Goal: Check status: Check status

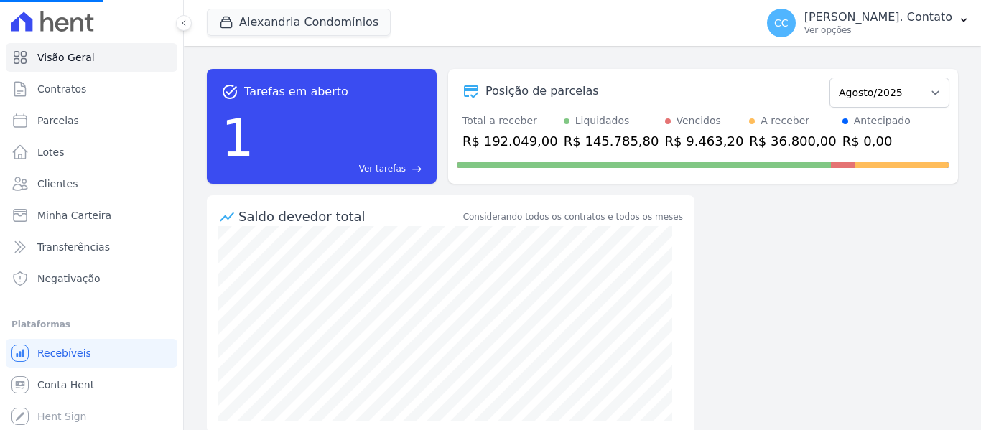
select select
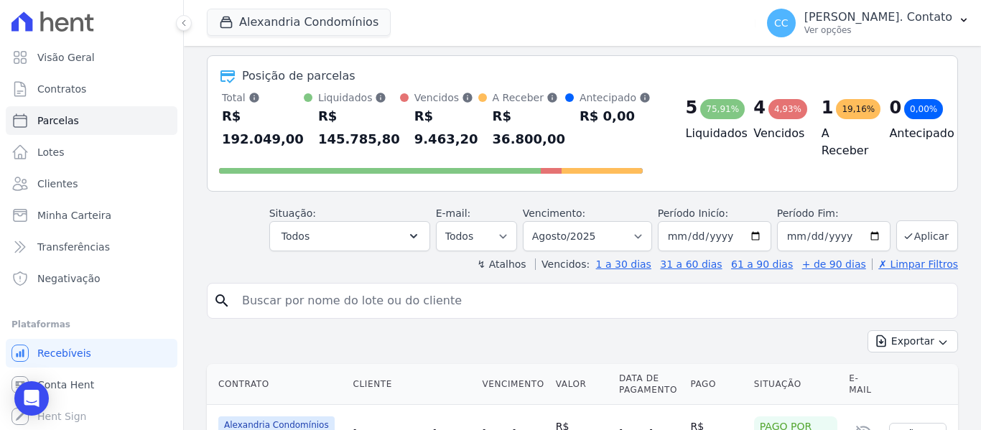
scroll to position [72, 0]
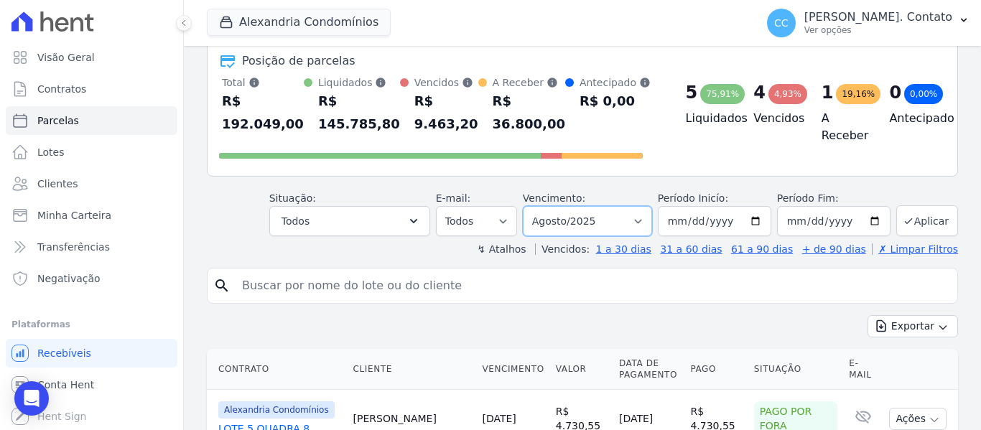
click at [647, 211] on select "Filtrar por período ──────── Todos os meses Março/2023 Abril/2023 Maio/2023 Jun…" at bounding box center [587, 221] width 129 height 30
select select "09/2025"
click at [532, 206] on select "Filtrar por período ──────── Todos os meses Março/2023 Abril/2023 Maio/2023 Jun…" at bounding box center [587, 221] width 129 height 30
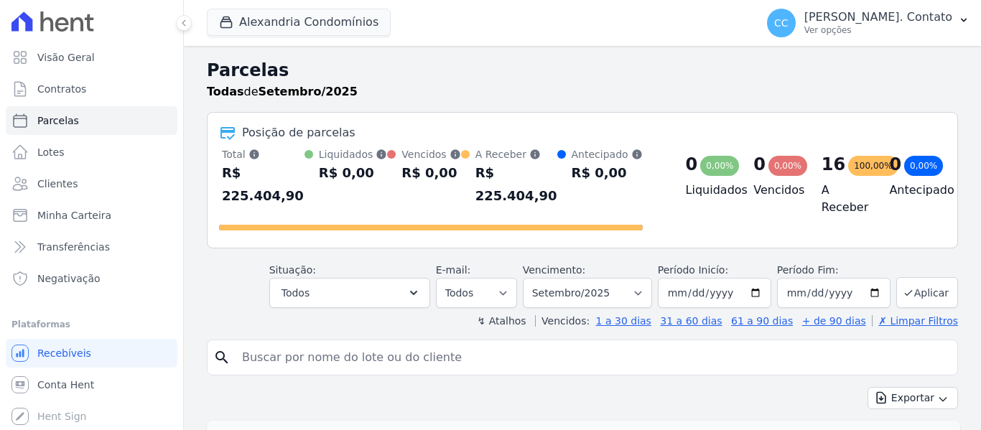
select select
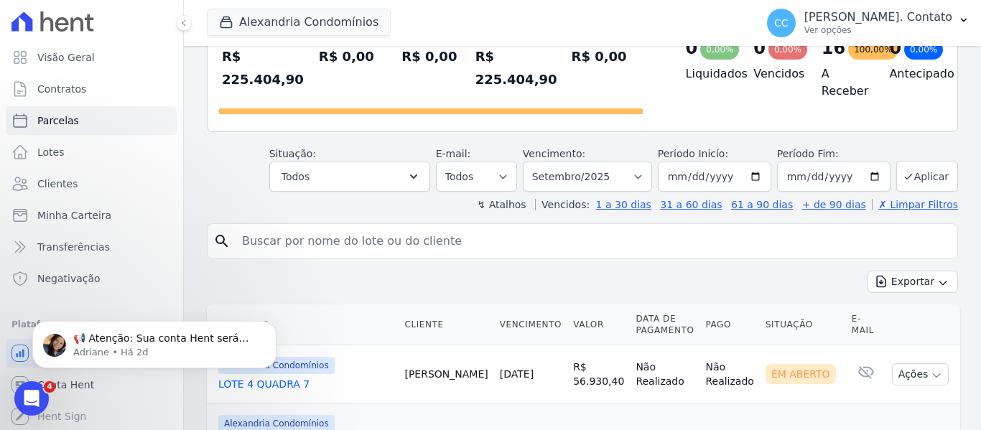
scroll to position [72, 0]
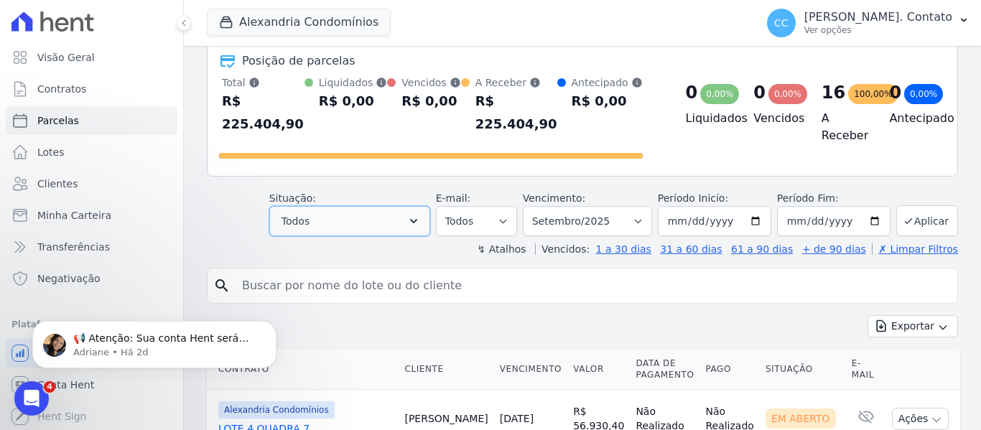
click at [413, 206] on button "Todos" at bounding box center [349, 221] width 161 height 30
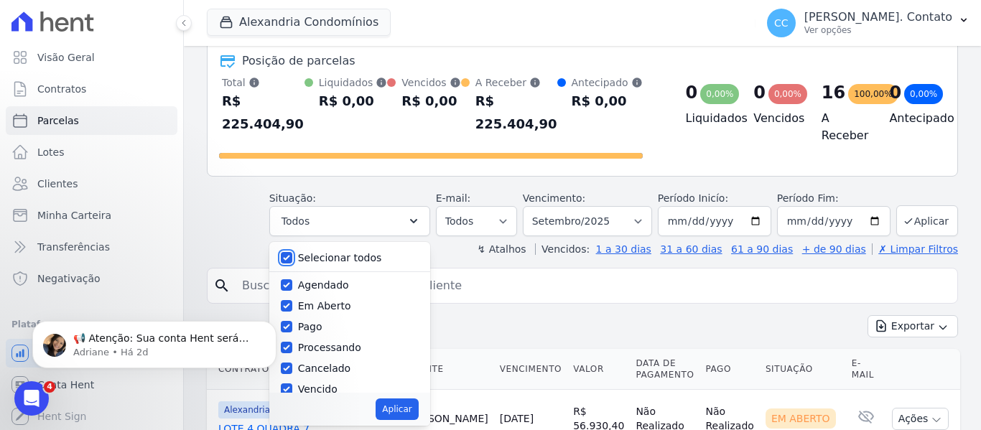
click at [292, 252] on input "Selecionar todos" at bounding box center [286, 257] width 11 height 11
checkbox input "false"
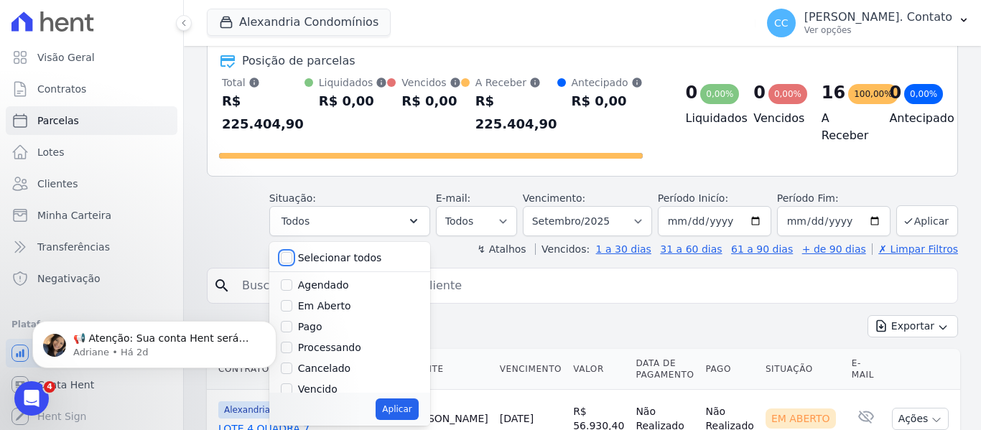
checkbox input "false"
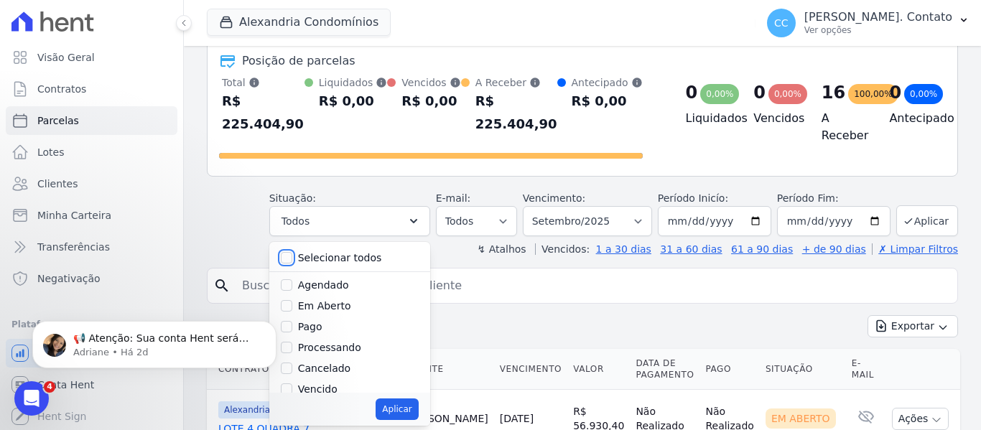
checkbox input "false"
click at [292, 279] on input "Agendado" at bounding box center [286, 284] width 11 height 11
checkbox input "true"
click at [292, 300] on input "Em Aberto" at bounding box center [286, 305] width 11 height 11
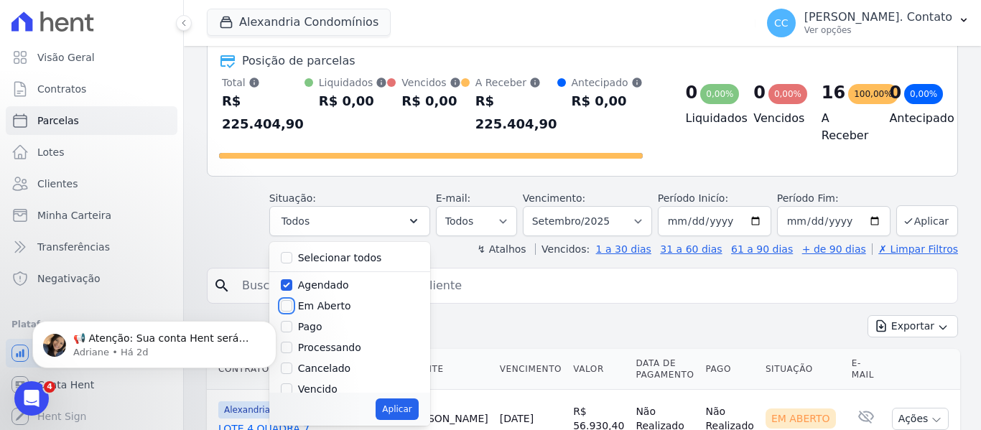
checkbox input "true"
click at [397, 398] on button "Aplicar" at bounding box center [396, 409] width 42 height 22
select select "scheduled"
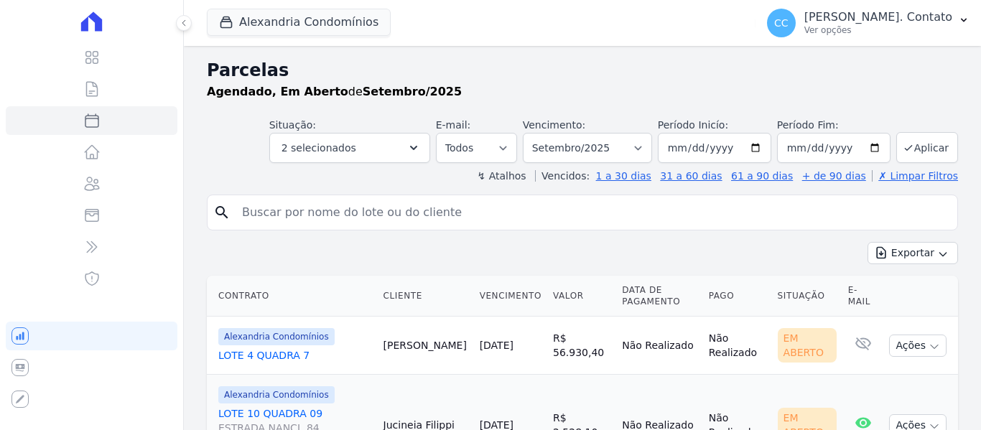
select select
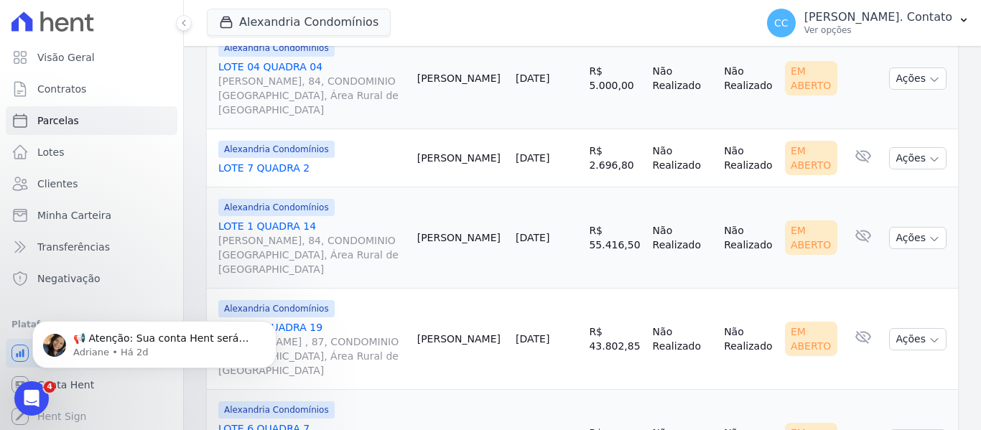
scroll to position [1062, 0]
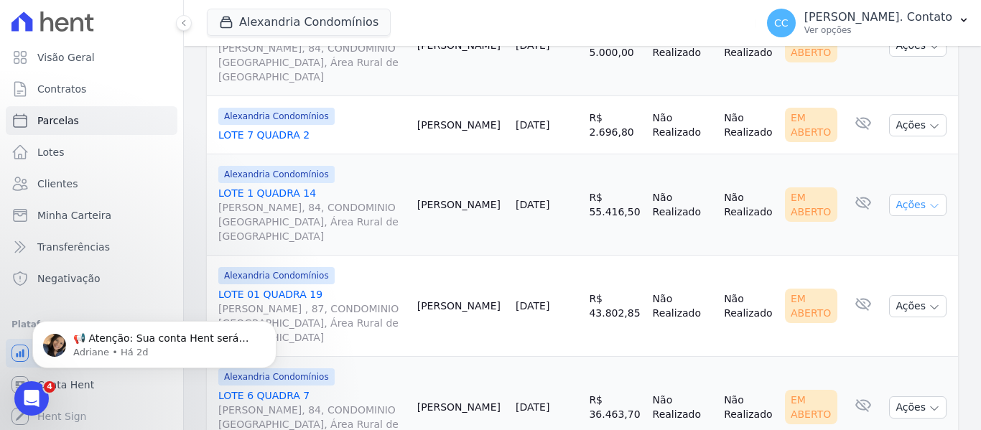
click at [928, 200] on icon "button" at bounding box center [933, 205] width 11 height 11
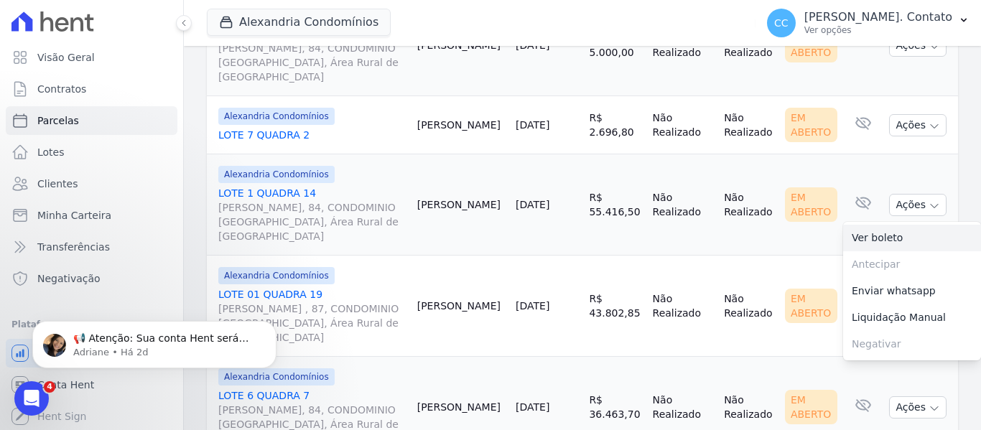
click at [867, 225] on link "Ver boleto" at bounding box center [912, 238] width 138 height 27
click at [651, 288] on td "Não Realizado" at bounding box center [683, 306] width 72 height 101
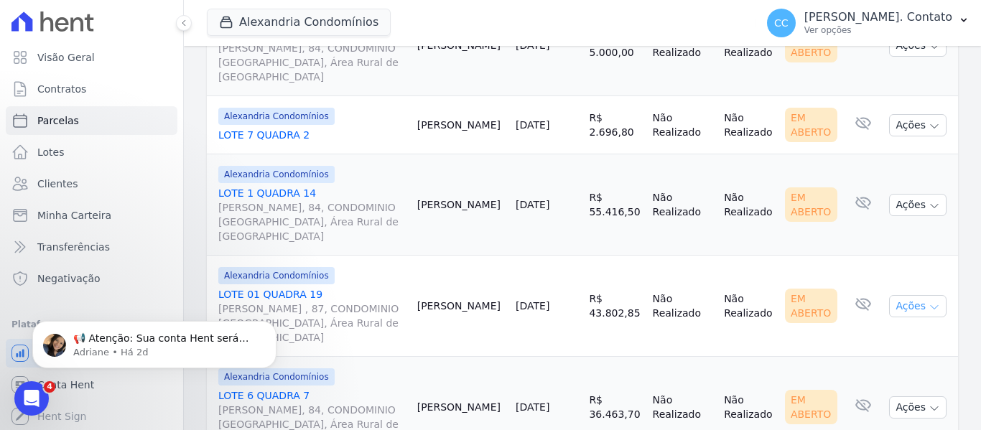
click at [934, 295] on button "Ações" at bounding box center [917, 306] width 57 height 22
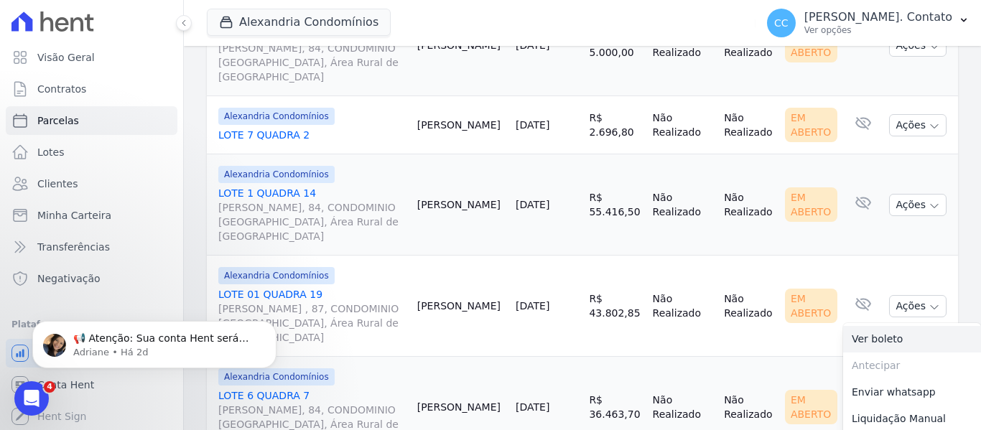
click at [879, 326] on link "Ver boleto" at bounding box center [912, 339] width 138 height 27
click at [726, 380] on td "Não Realizado" at bounding box center [748, 407] width 61 height 101
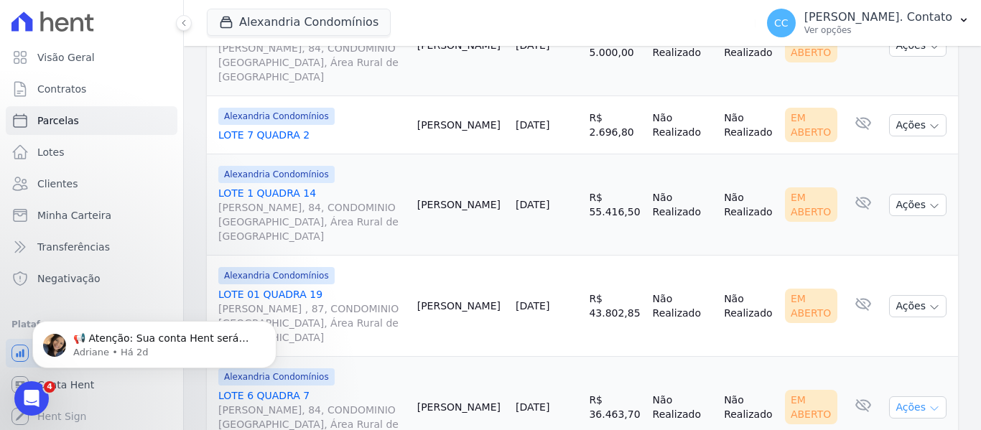
click at [928, 403] on icon "button" at bounding box center [933, 408] width 11 height 11
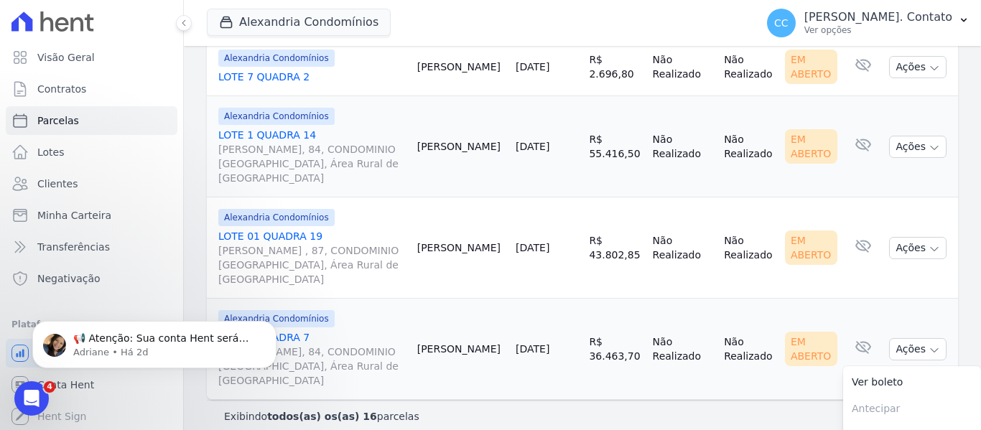
scroll to position [1130, 0]
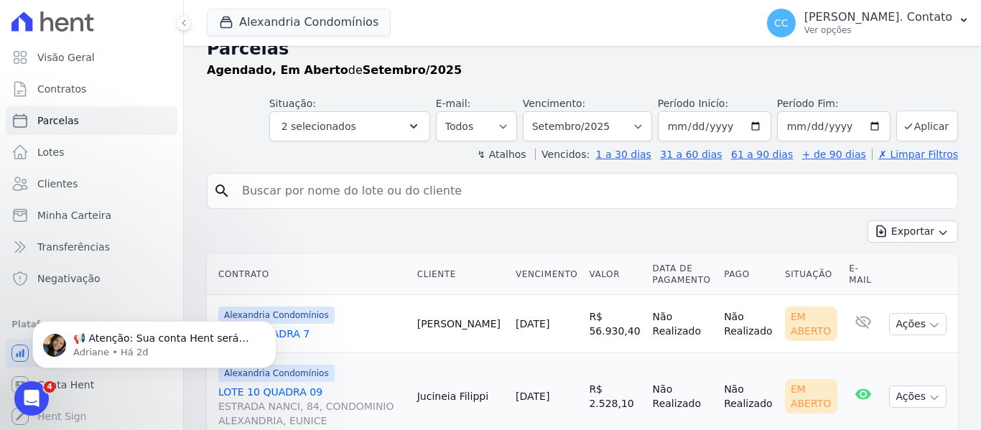
scroll to position [0, 0]
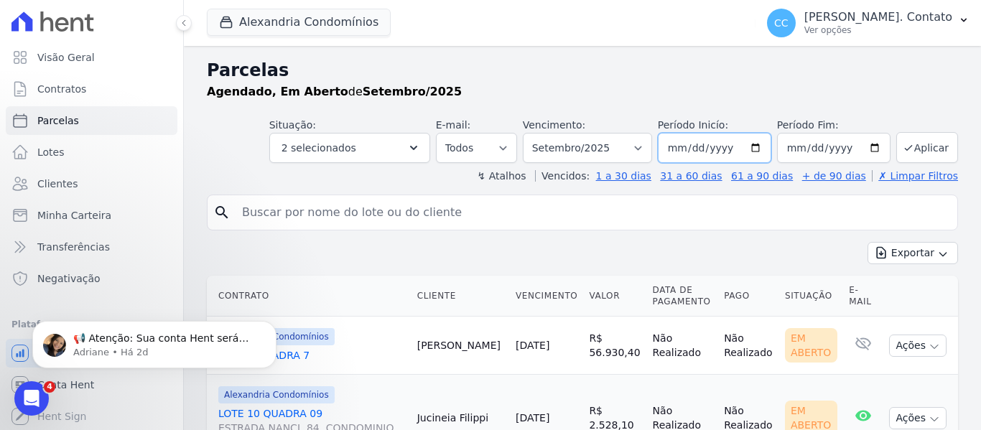
click at [755, 154] on input "2025-09-01" at bounding box center [714, 148] width 113 height 30
click at [757, 147] on input "2025-09-01" at bounding box center [714, 148] width 113 height 30
type input "2025-10-01"
click at [867, 149] on input "2025-09-30" at bounding box center [833, 148] width 113 height 30
type input "2025-10-31"
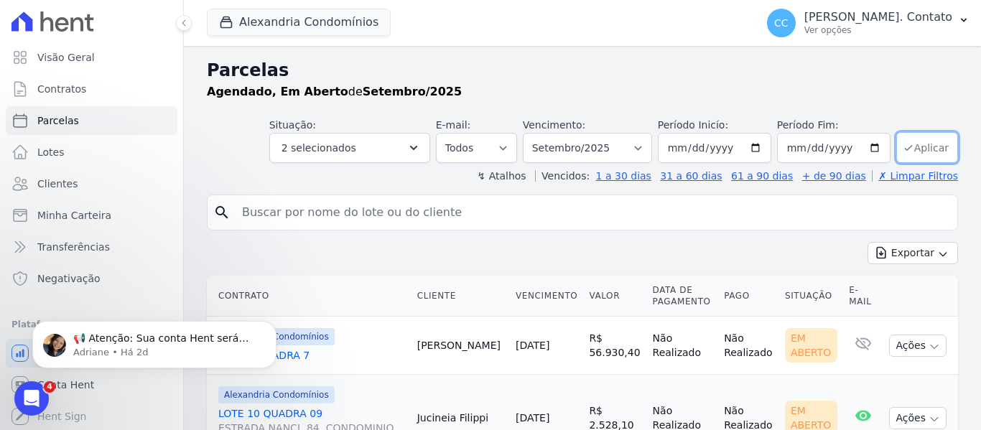
click at [902, 133] on button "Aplicar" at bounding box center [927, 147] width 62 height 31
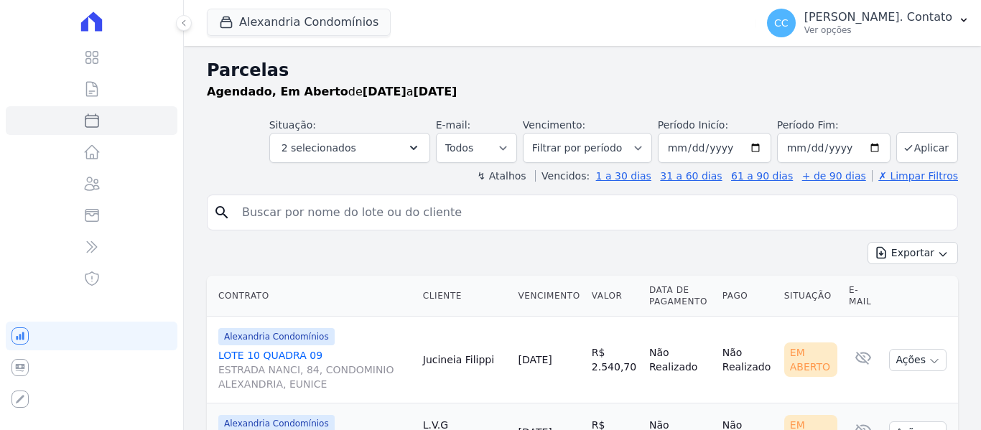
select select
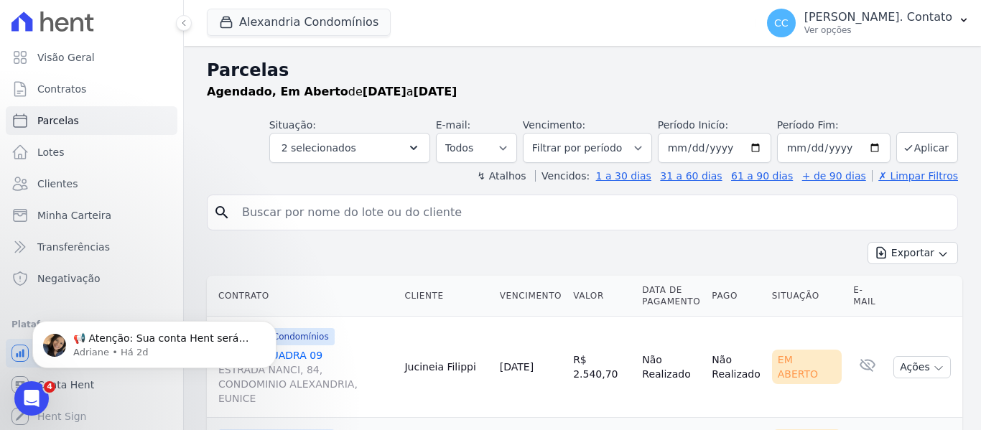
click at [449, 215] on input "search" at bounding box center [592, 212] width 718 height 29
click at [449, 209] on input "search" at bounding box center [592, 212] width 718 height 29
click at [541, 69] on h2 "Parcelas" at bounding box center [582, 70] width 751 height 26
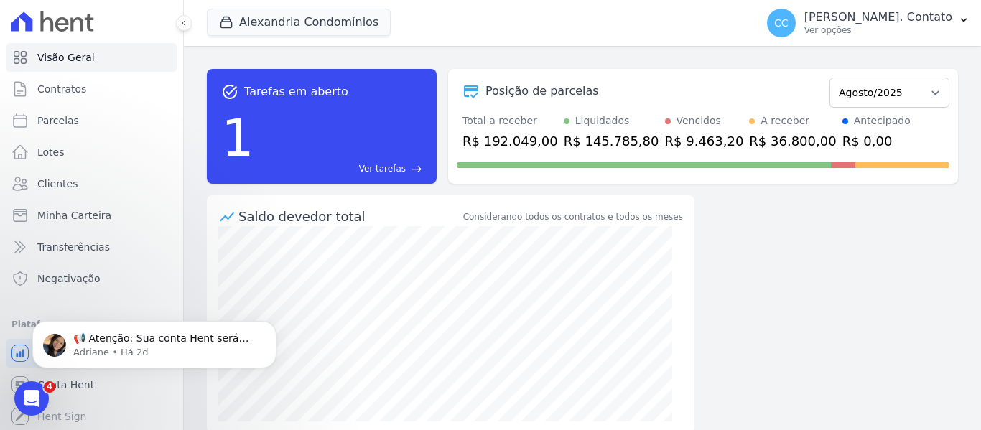
click at [734, 286] on div "task_alt Tarefas em aberto 1 Ver tarefas east Posição de parcelas Março/2023 Ab…" at bounding box center [582, 238] width 797 height 384
click at [839, 251] on div "task_alt Tarefas em aberto 1 Ver tarefas east Posição de parcelas Março/2023 Ab…" at bounding box center [582, 238] width 797 height 384
